Goal: Find specific page/section: Find specific page/section

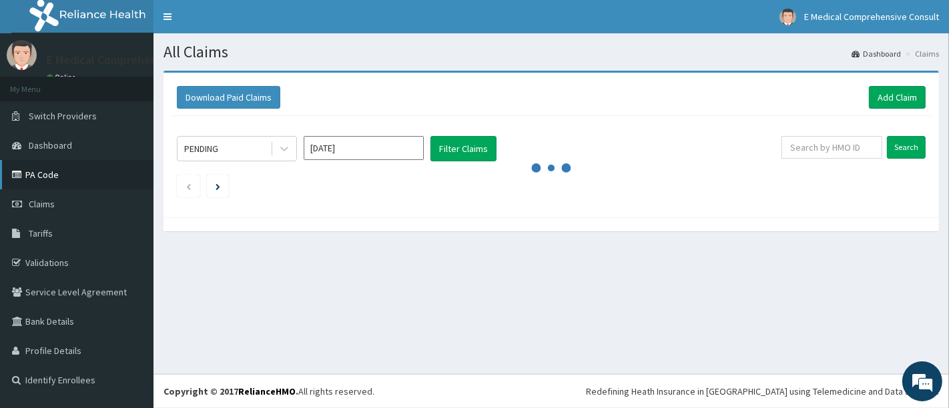
click at [39, 175] on link "PA Code" at bounding box center [76, 174] width 153 height 29
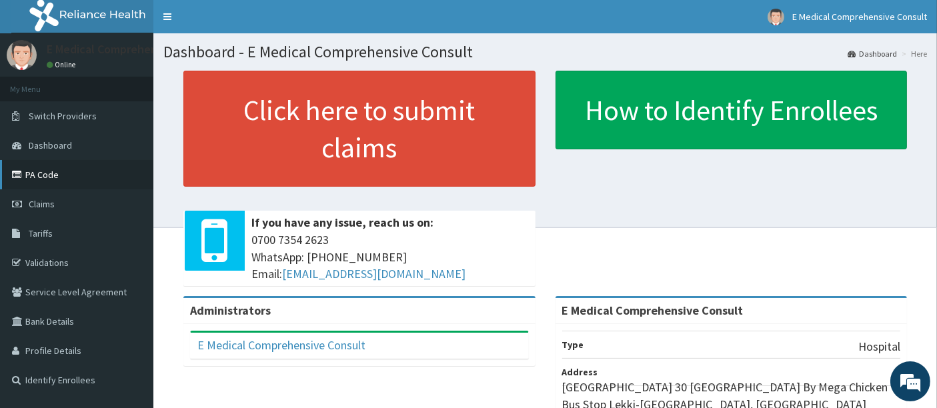
click at [40, 170] on link "PA Code" at bounding box center [76, 174] width 153 height 29
